Goal: Navigation & Orientation: Find specific page/section

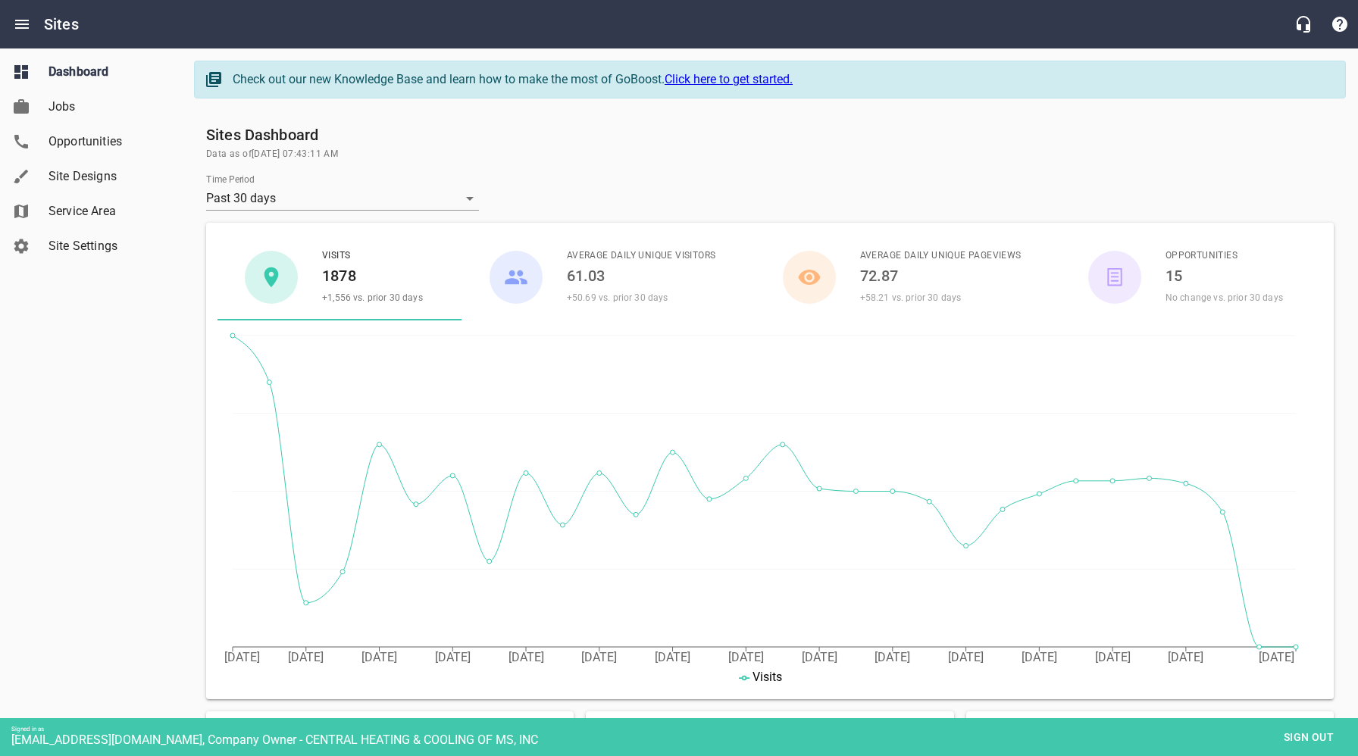
click at [88, 173] on span "Site Designs" at bounding box center [105, 176] width 115 height 18
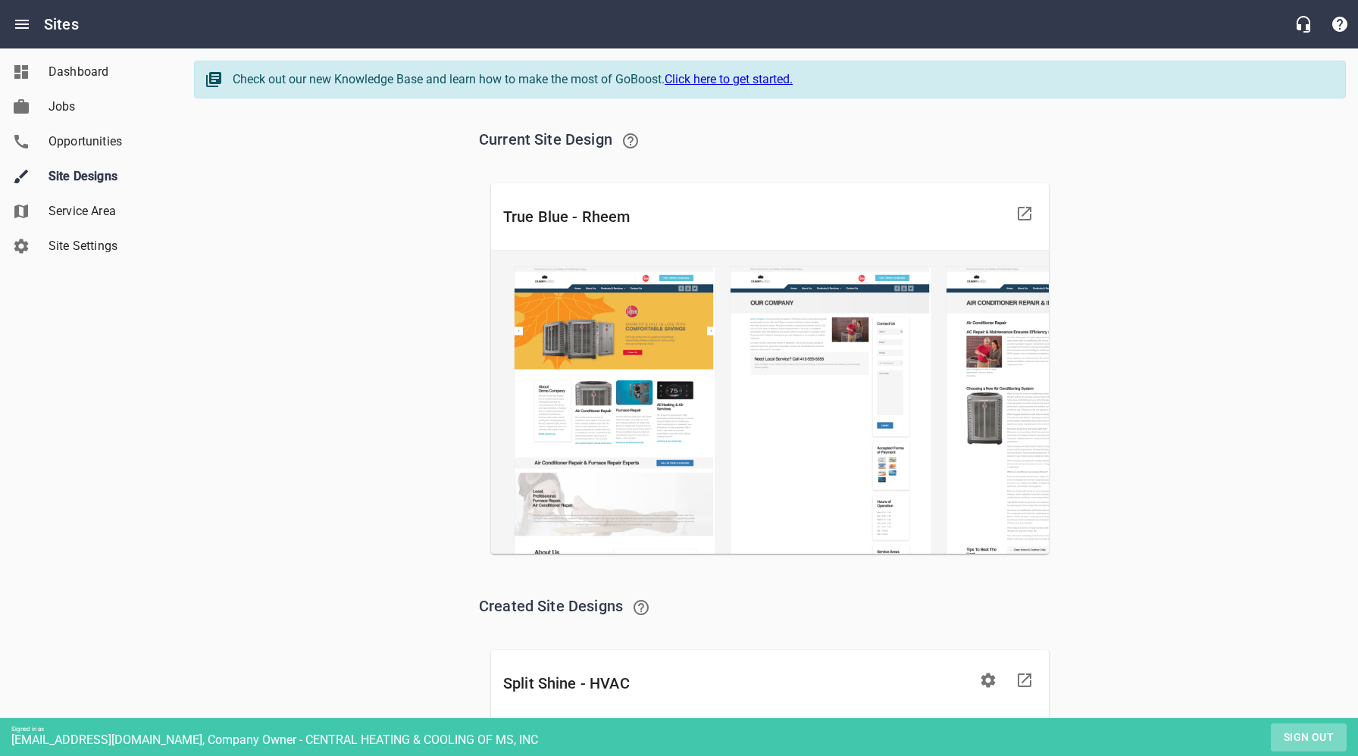
drag, startPoint x: 1296, startPoint y: 739, endPoint x: 1262, endPoint y: 724, distance: 37.0
click at [1296, 739] on span "Sign out" at bounding box center [1308, 737] width 64 height 19
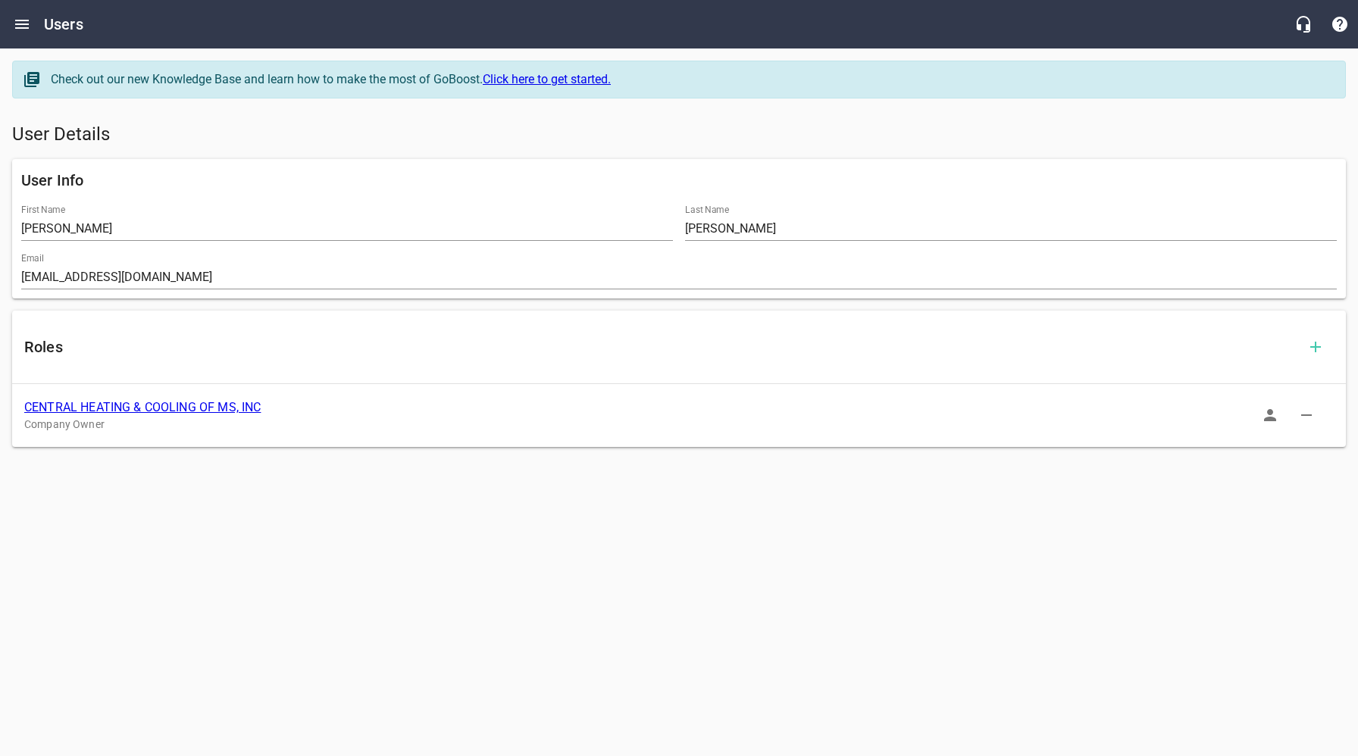
click at [188, 408] on link "CENTRAL HEATING & COOLING OF MS, INC" at bounding box center [142, 407] width 236 height 14
